Goal: Find specific page/section: Find specific page/section

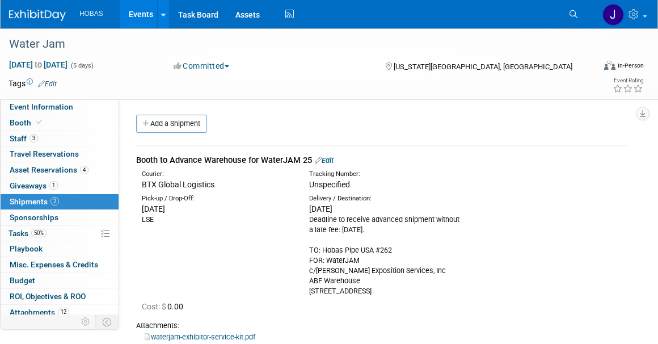
click at [139, 13] on link "Events" at bounding box center [140, 14] width 41 height 28
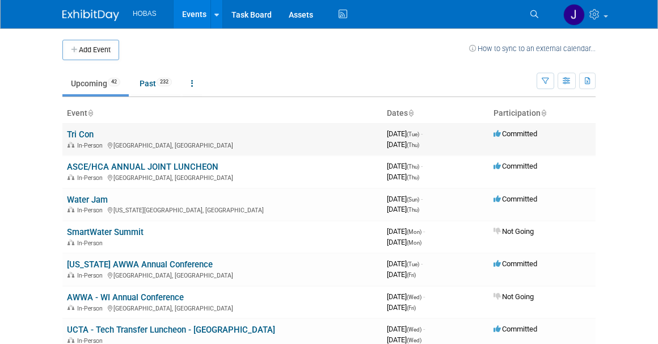
click at [94, 131] on link "Tri Con" at bounding box center [80, 134] width 27 height 10
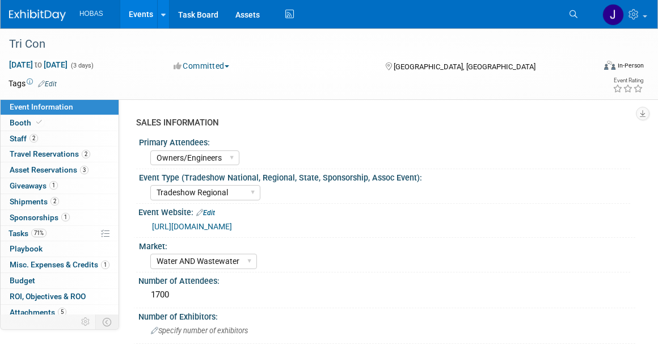
select select "Owners/Engineers"
select select "Tradeshow Regional"
select select "Water AND Wastewater"
select select "Exhibiting"
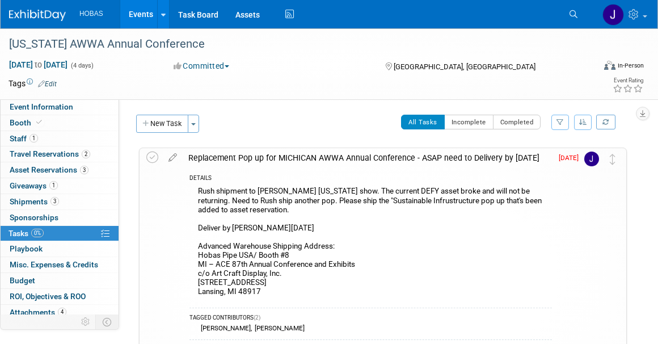
click at [326, 219] on div "Rush shipment to Bryant's michigan show. The current DEFY asset broke and will …" at bounding box center [371, 243] width 363 height 118
